Goal: Task Accomplishment & Management: Complete application form

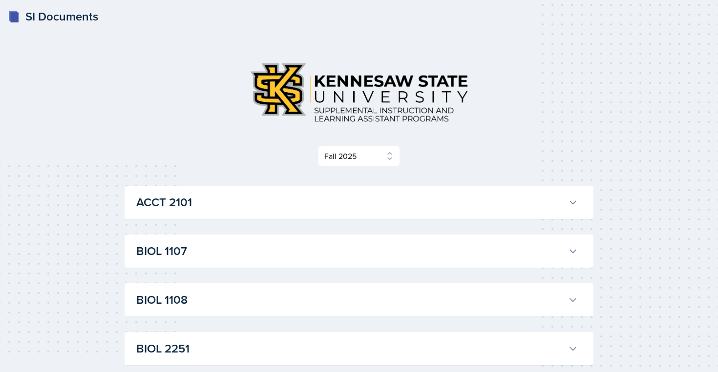
select select "2bed604d-1099-4043-b1bc-2365e8740244"
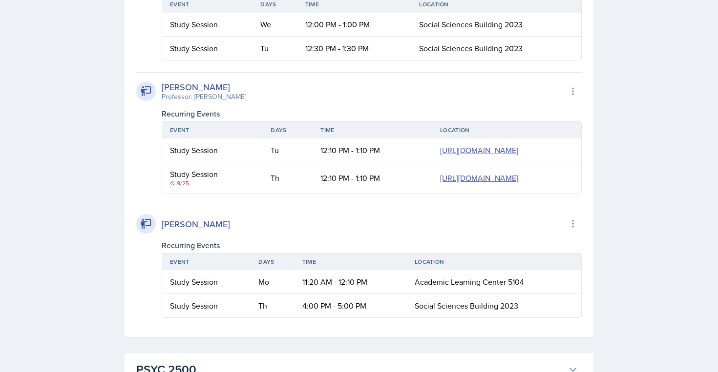
scroll to position [2149, 0]
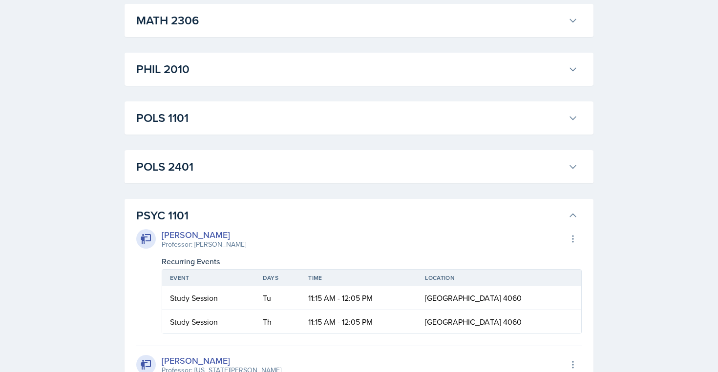
scroll to position [1230, 0]
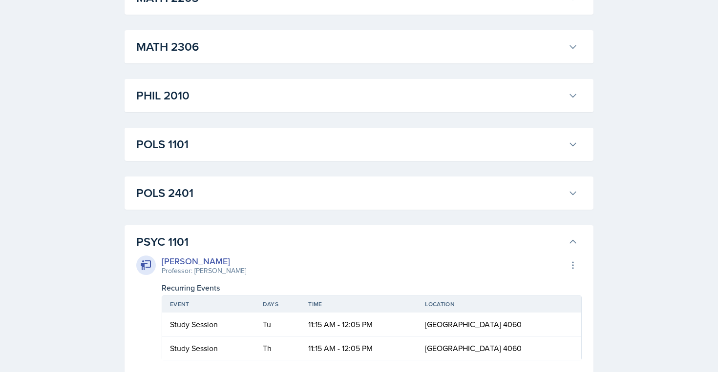
click at [341, 139] on h3 "POLS 1101" at bounding box center [350, 145] width 428 height 18
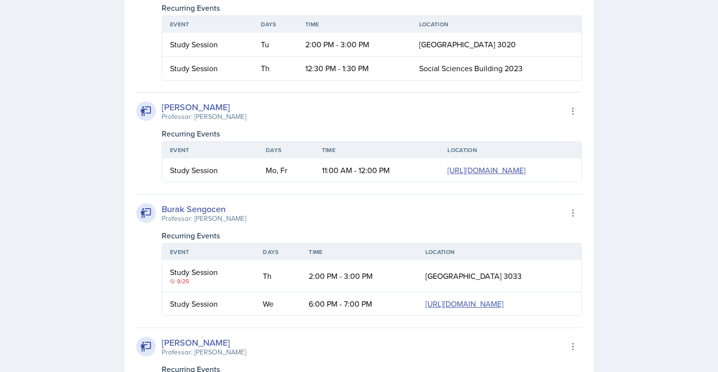
scroll to position [1409, 0]
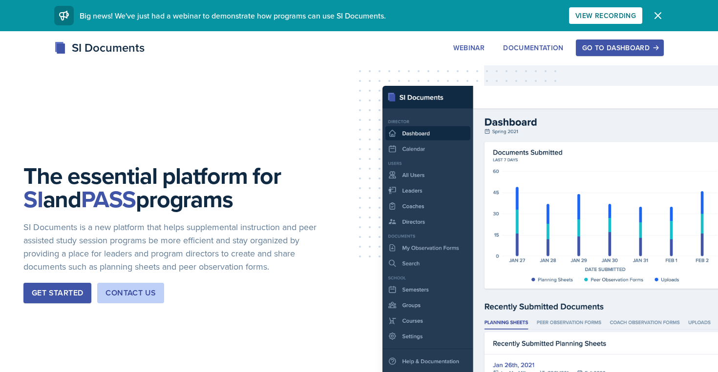
click at [596, 55] on button "Go to Dashboard" at bounding box center [619, 48] width 88 height 17
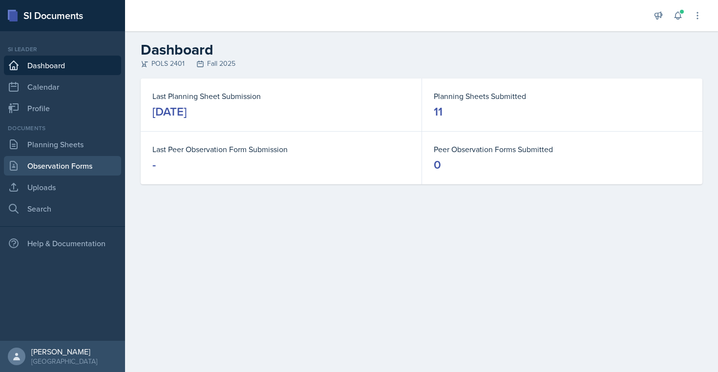
click at [43, 167] on link "Observation Forms" at bounding box center [62, 166] width 117 height 20
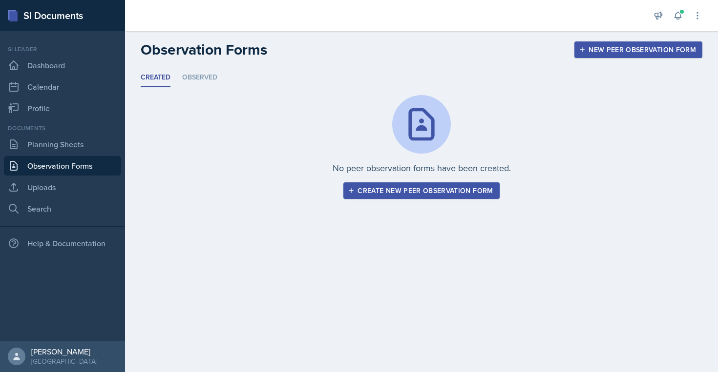
click at [381, 187] on div "Create new peer observation form" at bounding box center [420, 191] width 143 height 8
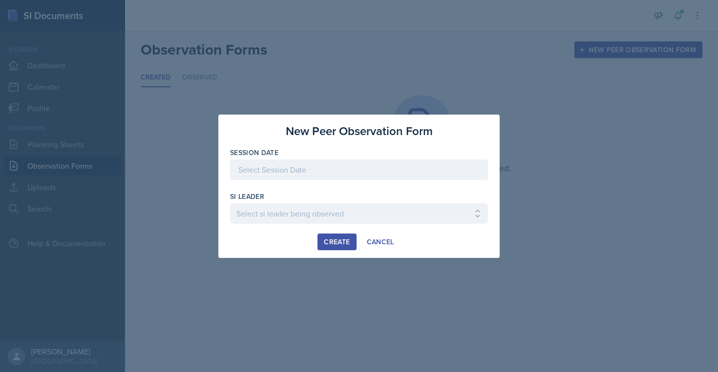
click at [379, 174] on div at bounding box center [359, 170] width 258 height 21
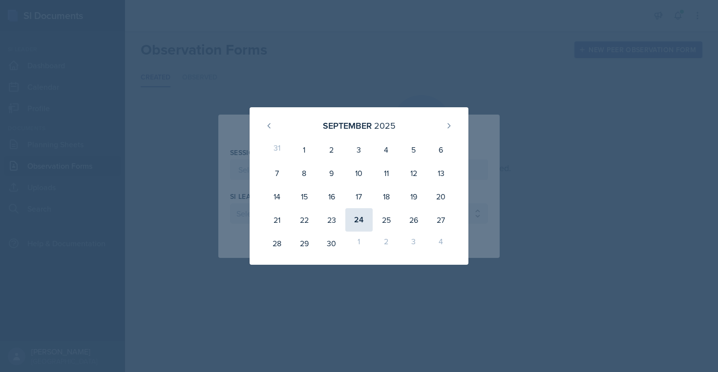
click at [361, 216] on div "24" at bounding box center [358, 219] width 27 height 23
type input "September 24th, 2025"
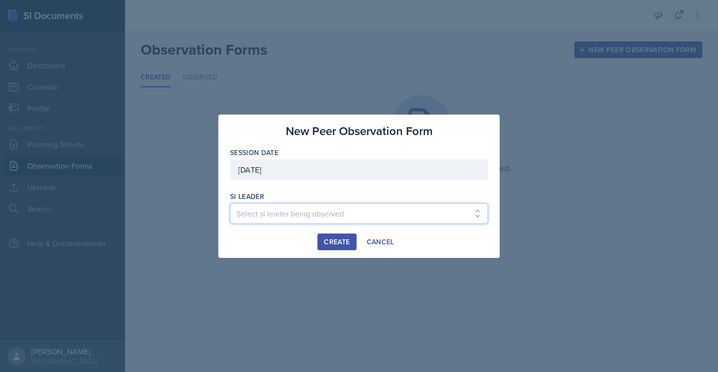
click at [361, 216] on select "Select si leader being observed Rayann Afani / PSYC 2500 / The Phantoms of The …" at bounding box center [359, 214] width 258 height 21
select select "6f544dd4-da18-4e3e-adb6-55e9affde9ef"
click at [230, 204] on select "Select si leader being observed Rayann Afani / PSYC 2500 / The Phantoms of The …" at bounding box center [359, 214] width 258 height 21
click at [337, 247] on button "Create" at bounding box center [336, 242] width 39 height 17
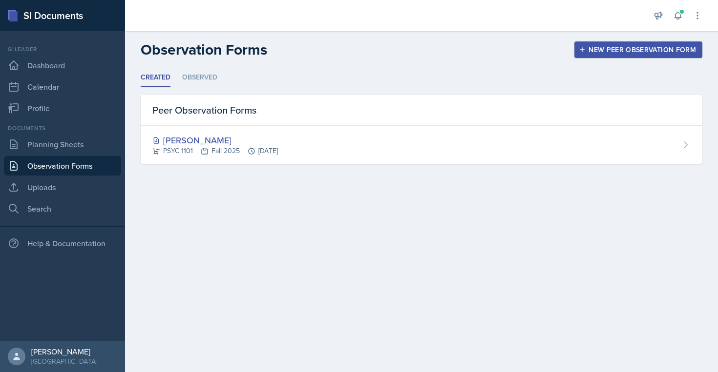
click at [641, 53] on div "New Peer Observation Form" at bounding box center [637, 50] width 115 height 8
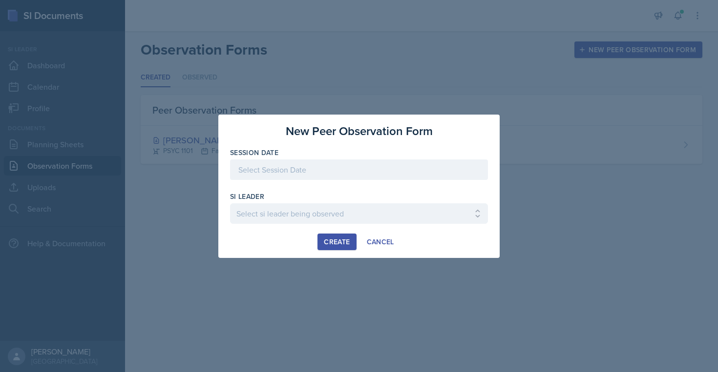
click at [392, 171] on div at bounding box center [359, 170] width 258 height 21
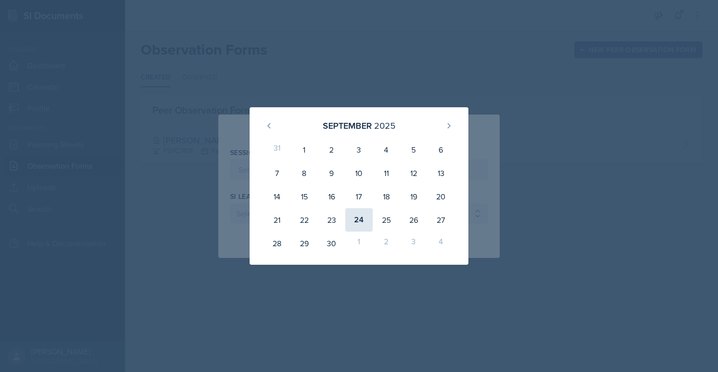
click at [363, 224] on div "24" at bounding box center [358, 219] width 27 height 23
type input "September 24th, 2025"
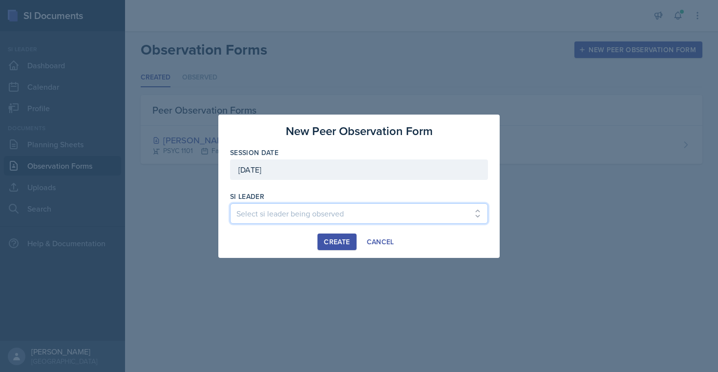
click at [355, 213] on select "Select si leader being observed Rayann Afani / PSYC 2500 / The Phantoms of The …" at bounding box center [359, 214] width 258 height 21
click at [336, 208] on select "Select si leader being observed Rayann Afani / PSYC 2500 / The Phantoms of The …" at bounding box center [359, 214] width 258 height 21
click at [361, 209] on select "Select si leader being observed Rayann Afani / PSYC 2500 / The Phantoms of The …" at bounding box center [359, 214] width 258 height 21
select select "cfd8b66d-3967-4c3e-81c1-5a65b6272424"
click at [230, 204] on select "Select si leader being observed Rayann Afani / PSYC 2500 / The Phantoms of The …" at bounding box center [359, 214] width 258 height 21
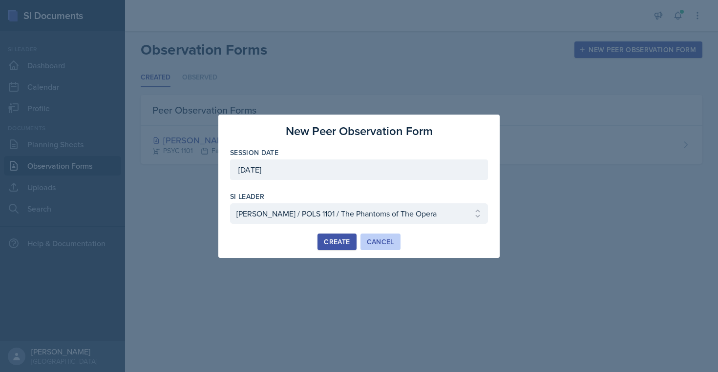
click at [382, 236] on button "Cancel" at bounding box center [380, 242] width 40 height 17
